Goal: Task Accomplishment & Management: Use online tool/utility

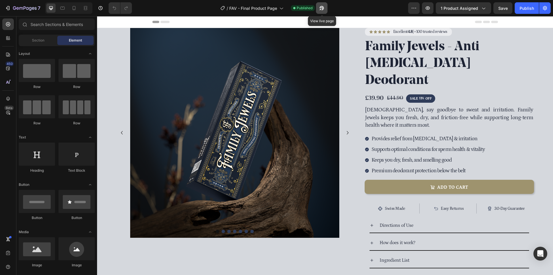
click at [321, 9] on icon "button" at bounding box center [319, 9] width 1 height 1
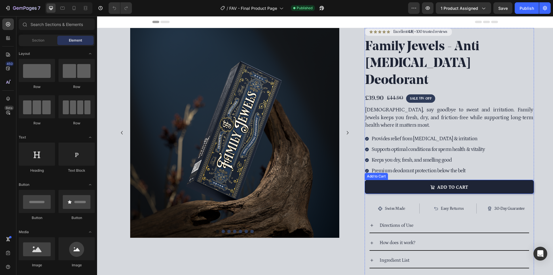
click at [501, 179] on button "ADD TO CART" at bounding box center [449, 186] width 169 height 14
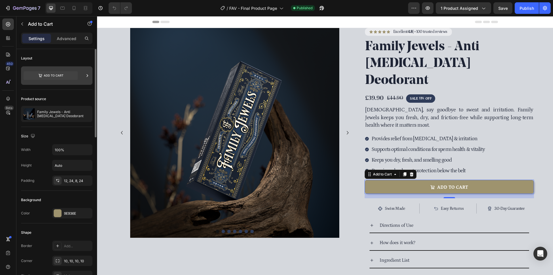
click at [71, 75] on icon at bounding box center [51, 75] width 54 height 9
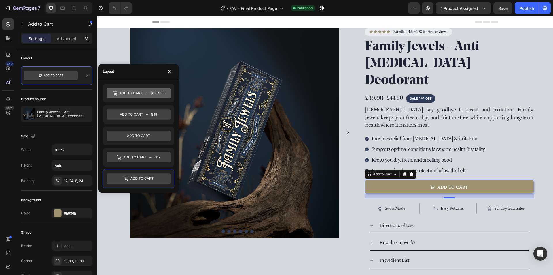
click at [4, 137] on div "450 Beta" at bounding box center [8, 125] width 12 height 215
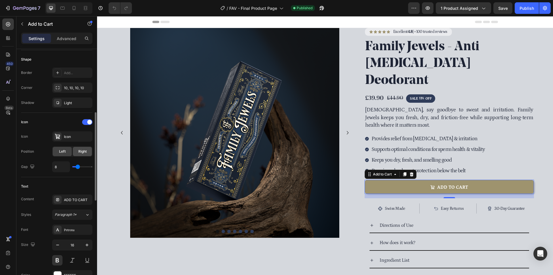
scroll to position [202, 0]
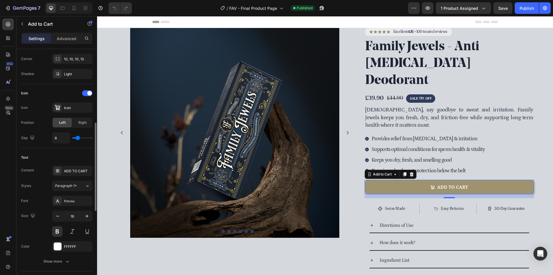
click at [75, 164] on div "Text Content ADD TO CART Styles Paragraph 1* Font [PERSON_NAME] Size 16 Color F…" at bounding box center [56, 209] width 71 height 123
click at [78, 171] on div "ADD TO CART" at bounding box center [77, 170] width 27 height 5
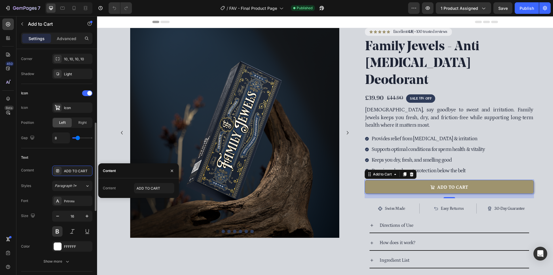
click at [65, 154] on div "Text" at bounding box center [56, 157] width 71 height 9
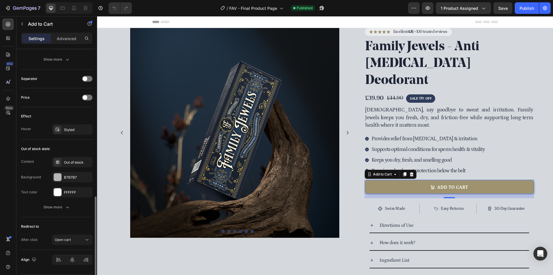
scroll to position [421, 0]
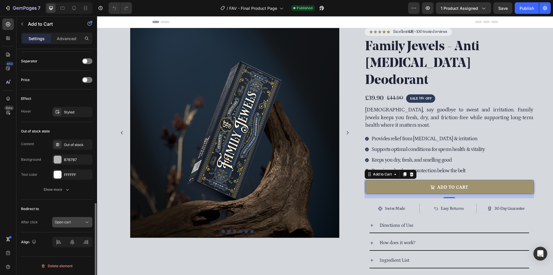
click at [84, 222] on icon at bounding box center [87, 222] width 6 height 6
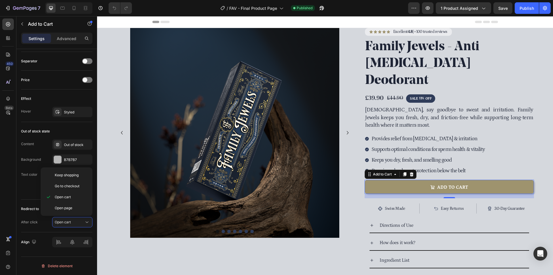
click at [0, 151] on div "450 Beta" at bounding box center [8, 145] width 16 height 258
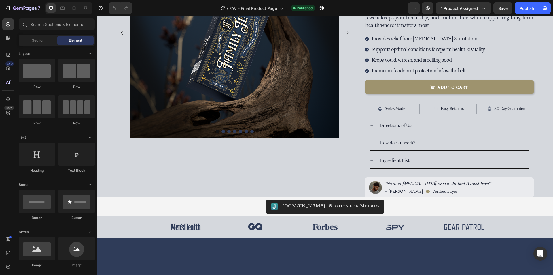
scroll to position [0, 0]
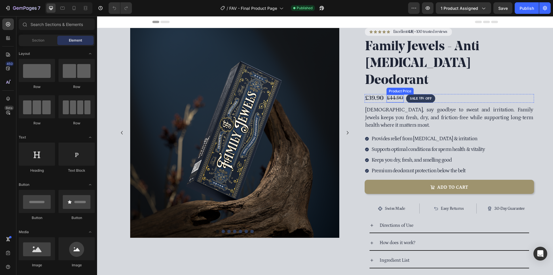
click at [395, 94] on div "£44.90" at bounding box center [395, 98] width 17 height 8
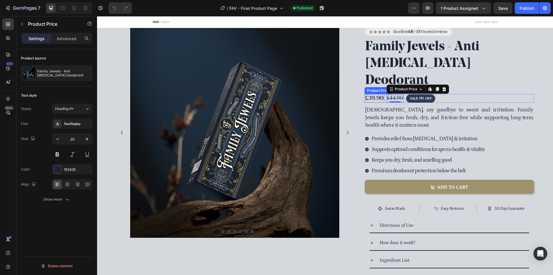
click at [372, 94] on div "£39.90" at bounding box center [375, 98] width 20 height 9
click at [390, 94] on div "£44.90" at bounding box center [395, 98] width 17 height 8
click at [372, 94] on div "£39.90 Product Price Edit content in Shopify 0 Product Price Edit content in Sh…" at bounding box center [375, 98] width 20 height 9
click at [397, 94] on div "£44.90" at bounding box center [395, 98] width 17 height 8
click at [369, 94] on div "£39.90" at bounding box center [375, 98] width 20 height 9
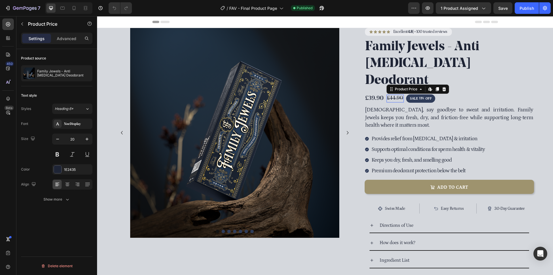
click at [395, 94] on div "£44.90" at bounding box center [395, 98] width 17 height 8
click at [371, 94] on div "£39.90" at bounding box center [375, 98] width 20 height 9
click at [388, 94] on div "£44.90" at bounding box center [395, 98] width 17 height 8
click at [372, 94] on div "£39.90" at bounding box center [375, 98] width 20 height 9
click at [390, 94] on div "£44.90" at bounding box center [395, 98] width 17 height 8
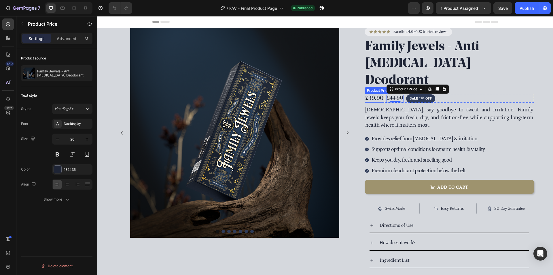
click at [371, 94] on div "£39.90" at bounding box center [375, 98] width 20 height 9
click at [432, 94] on div "SALE 11% OFF" at bounding box center [420, 98] width 29 height 9
click at [374, 94] on div "£39.90 Product Price Edit content in Shopify 0 Product Price Edit content in Sh…" at bounding box center [375, 98] width 20 height 9
click at [395, 94] on div "£44.90" at bounding box center [395, 98] width 17 height 8
click at [368, 94] on div "£39.90" at bounding box center [375, 98] width 20 height 9
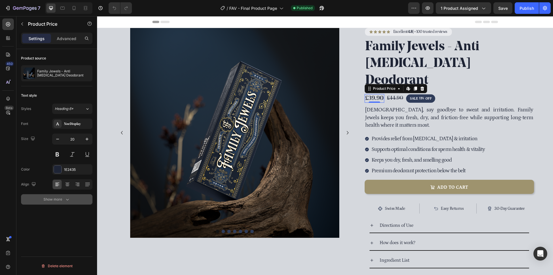
click at [63, 202] on button "Show more" at bounding box center [56, 199] width 71 height 10
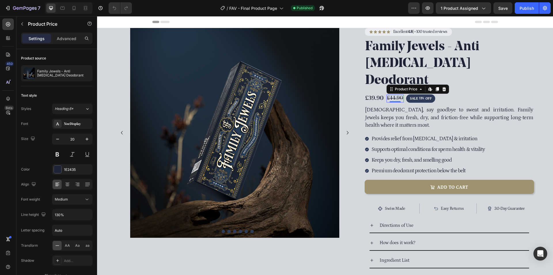
click at [393, 94] on div "£44.90" at bounding box center [395, 98] width 17 height 8
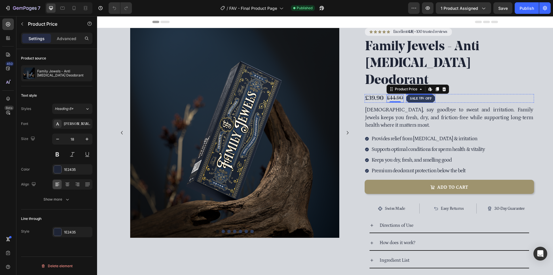
click at [431, 94] on div "SALE 11% OFF" at bounding box center [420, 98] width 29 height 9
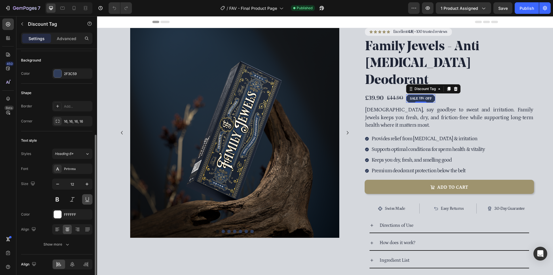
scroll to position [166, 0]
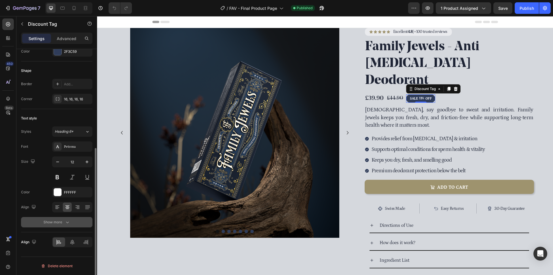
click at [70, 222] on icon "button" at bounding box center [68, 222] width 6 height 6
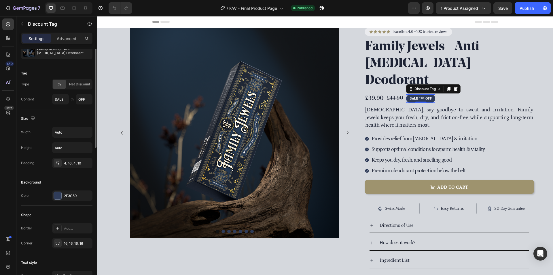
scroll to position [0, 0]
